Goal: Task Accomplishment & Management: Complete application form

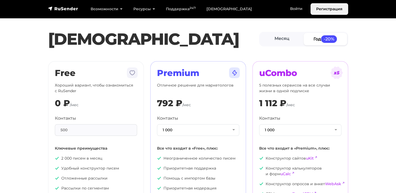
click at [329, 6] on link "Регистрация" at bounding box center [330, 9] width 38 height 12
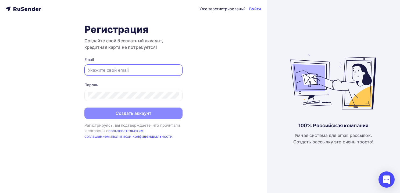
click at [131, 70] on input "text" at bounding box center [133, 70] width 91 height 6
type input "eduardpuhaev@waterful.ru"
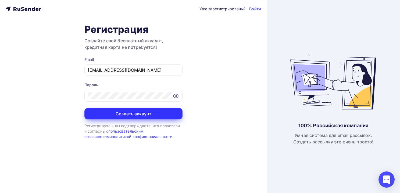
click at [133, 115] on button "Создать аккаунт" at bounding box center [133, 113] width 98 height 11
